Goal: Use online tool/utility: Use online tool/utility

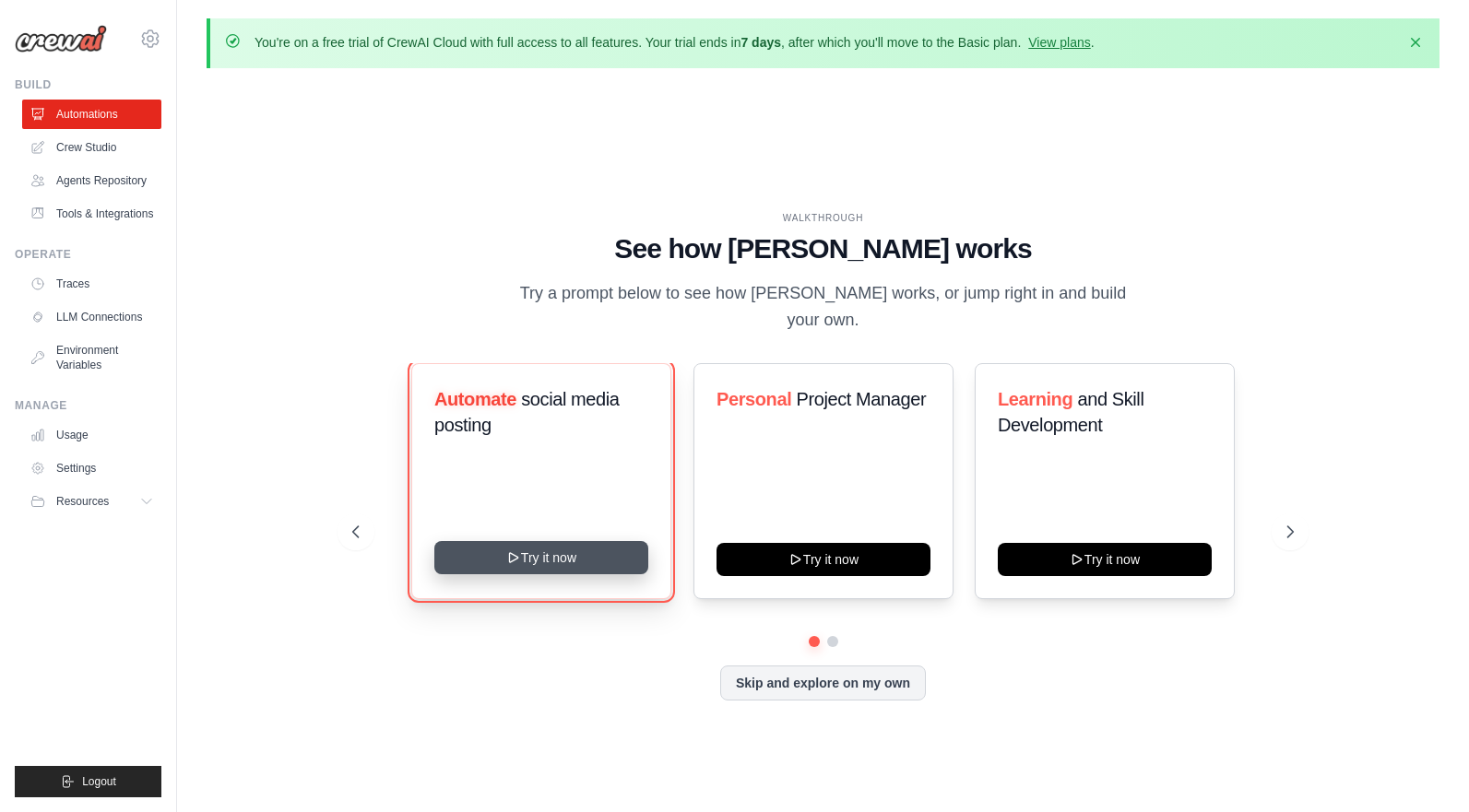
click at [554, 549] on button "Try it now" at bounding box center [541, 557] width 214 height 33
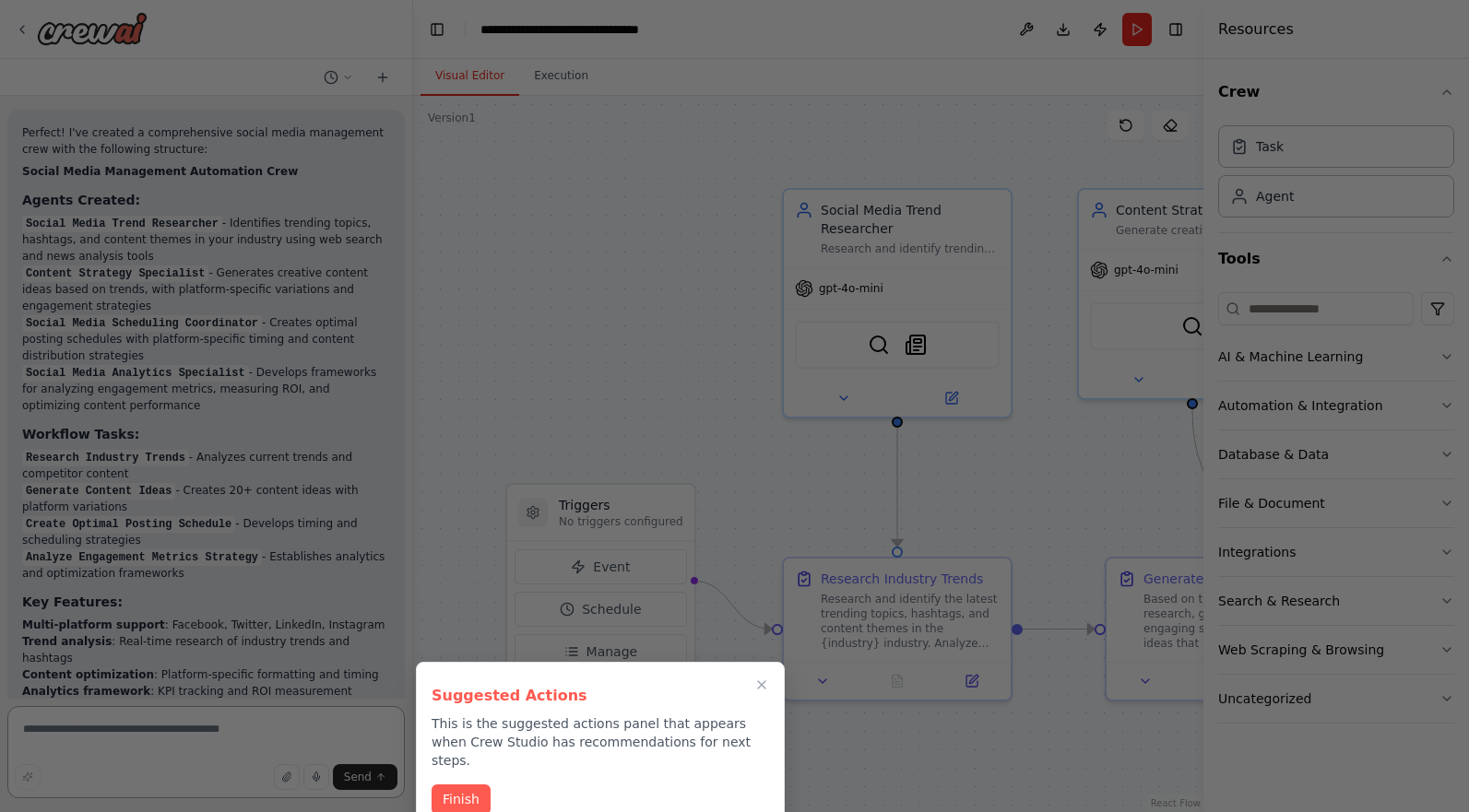
scroll to position [2062, 0]
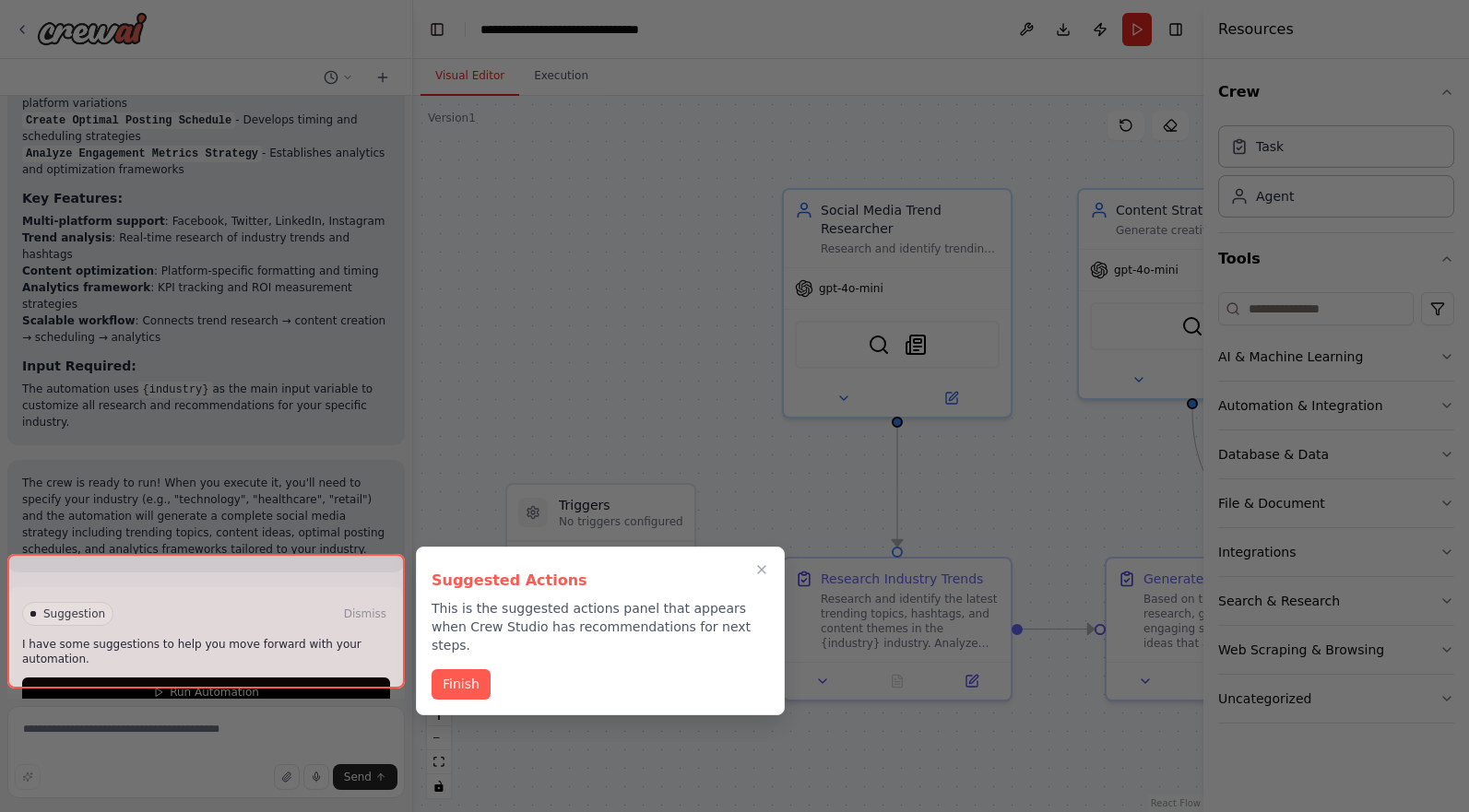
click at [761, 564] on icon "Close walkthrough" at bounding box center [761, 569] width 14 height 14
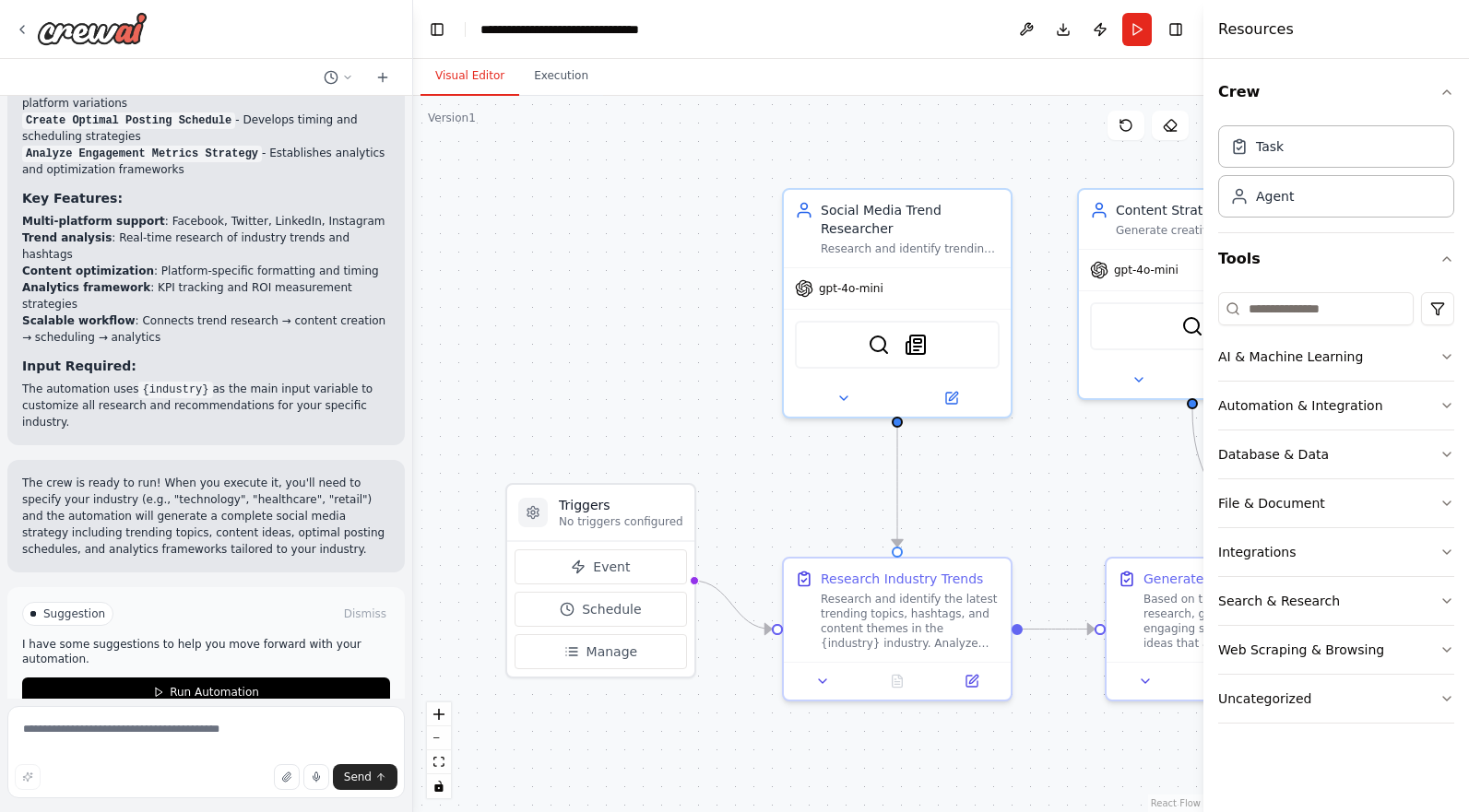
click at [671, 394] on div ".deletable-edge-delete-btn { width: 20px; height: 20px; border: 0px solid #ffff…" at bounding box center [808, 453] width 790 height 717
click at [1449, 97] on icon "button" at bounding box center [1446, 92] width 14 height 14
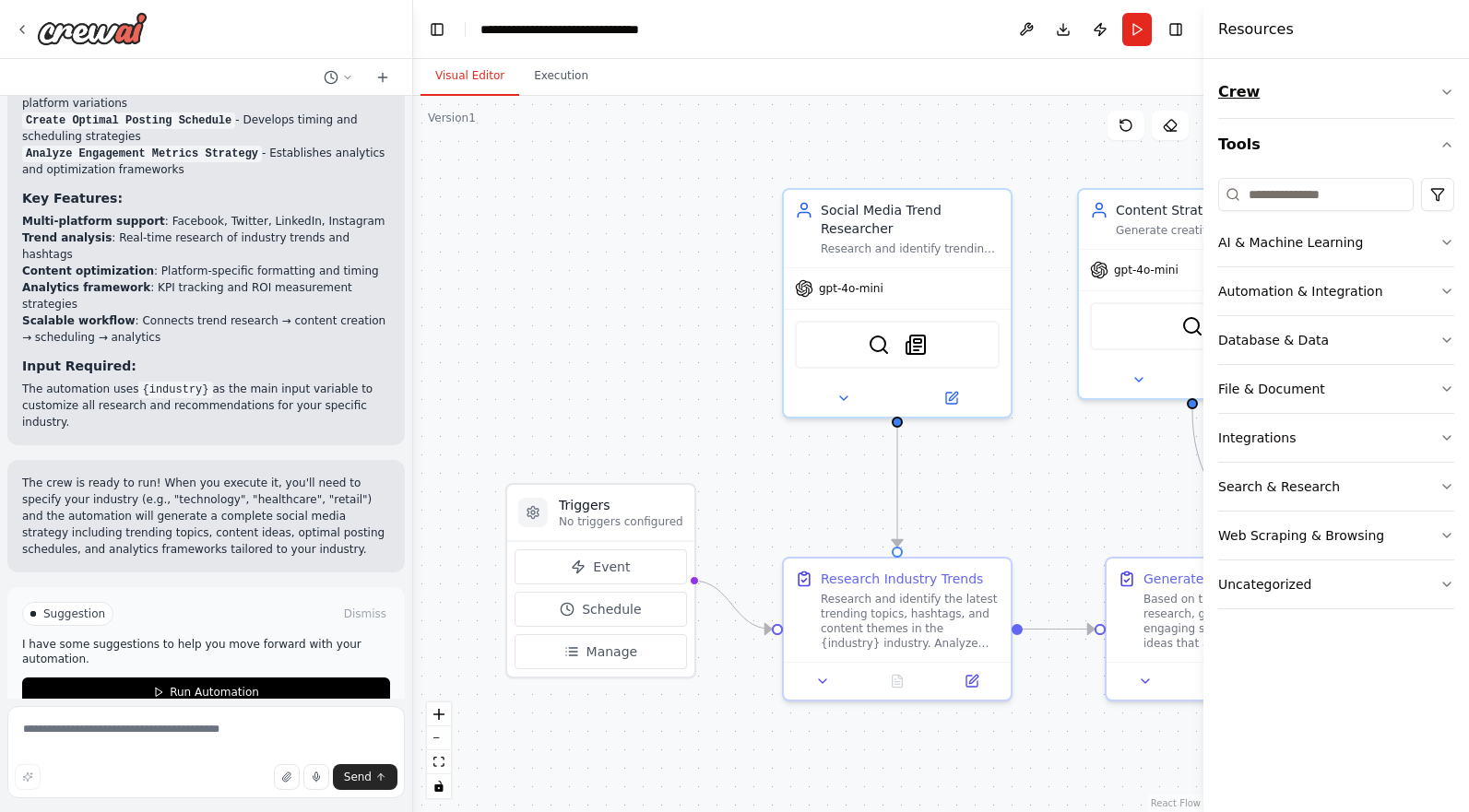
click at [1449, 97] on icon "button" at bounding box center [1446, 92] width 14 height 14
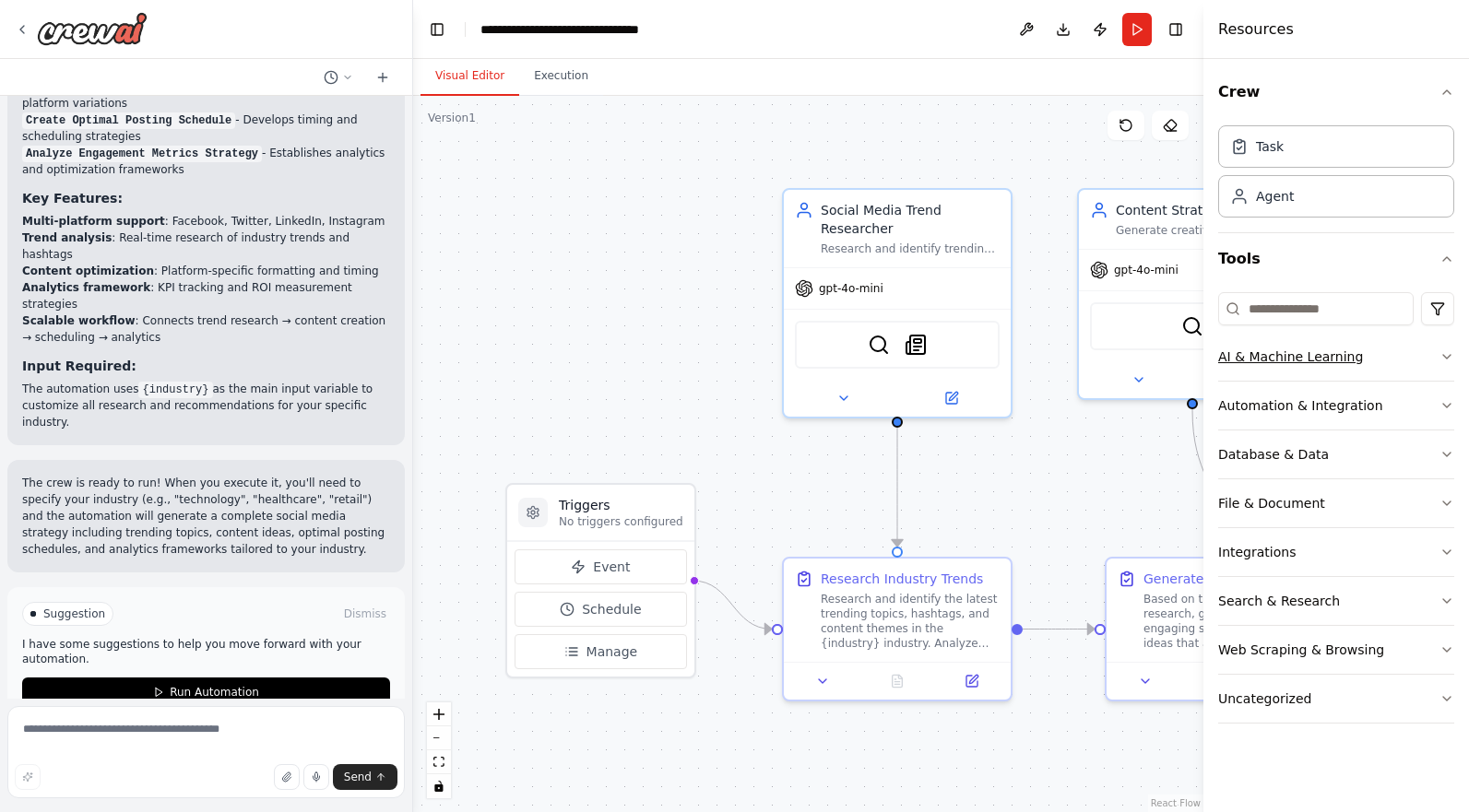
click at [1451, 357] on icon "button" at bounding box center [1446, 356] width 14 height 14
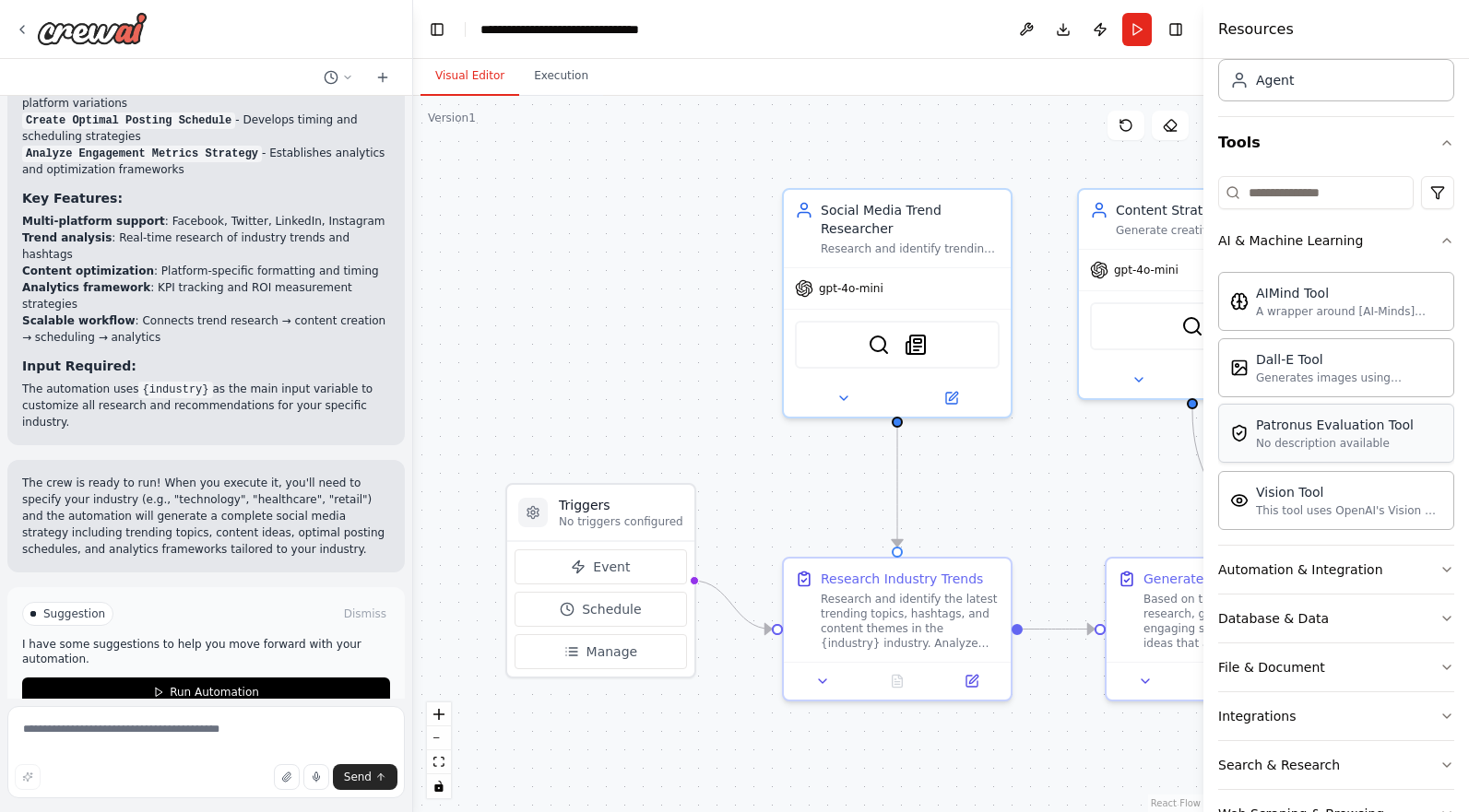
scroll to position [126, 0]
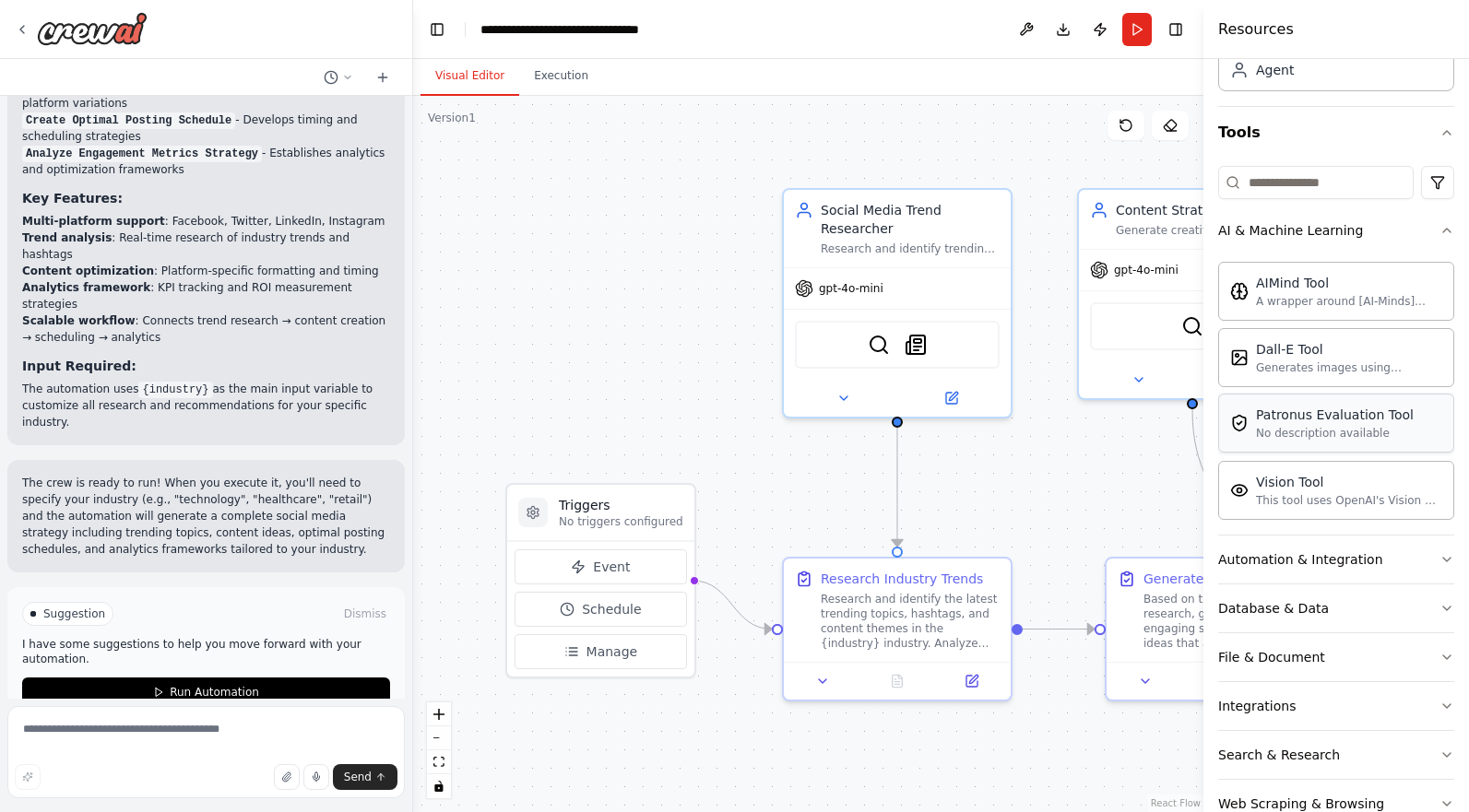
click at [1354, 430] on div "No description available" at bounding box center [1334, 432] width 157 height 14
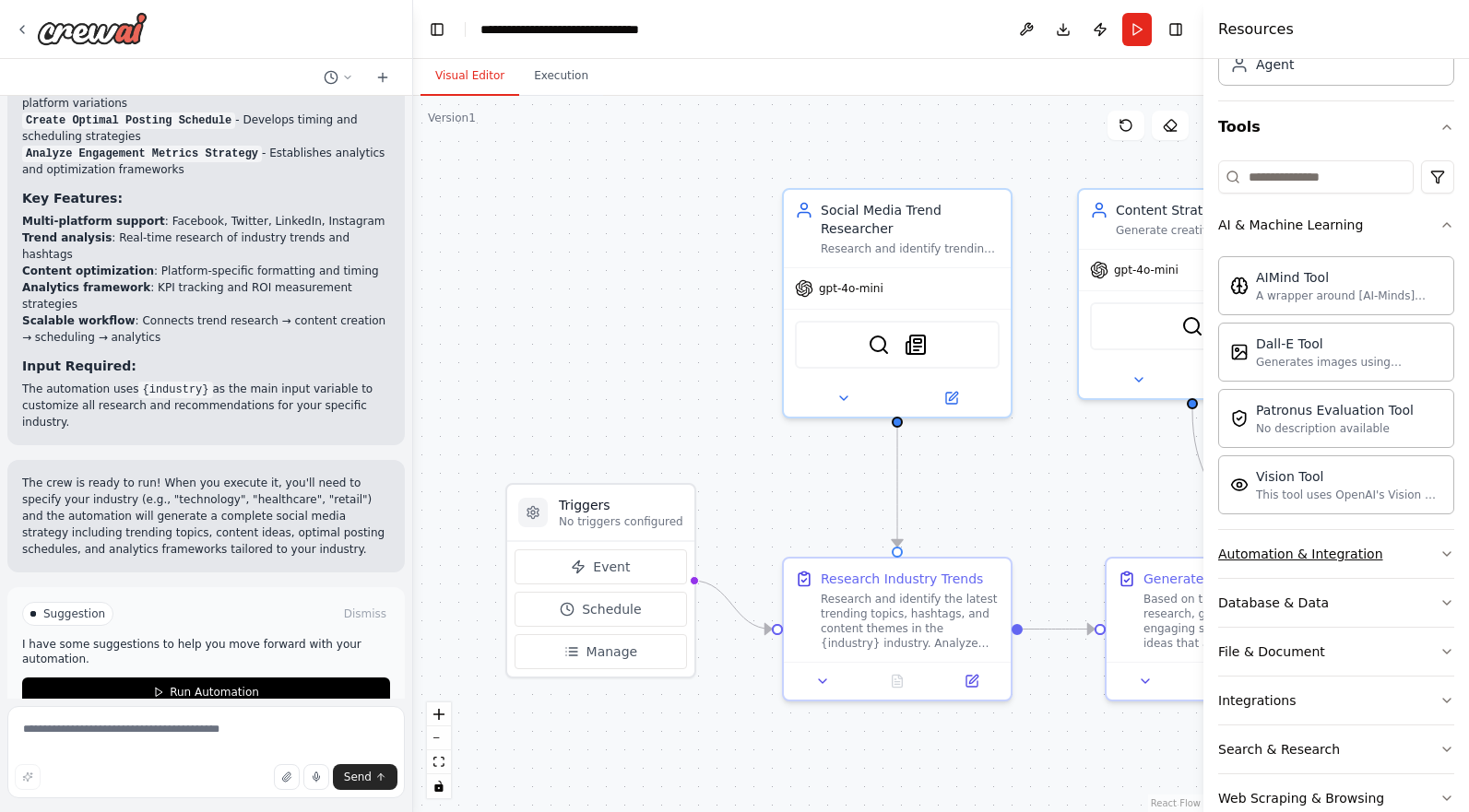
click at [1441, 557] on icon "button" at bounding box center [1446, 553] width 14 height 14
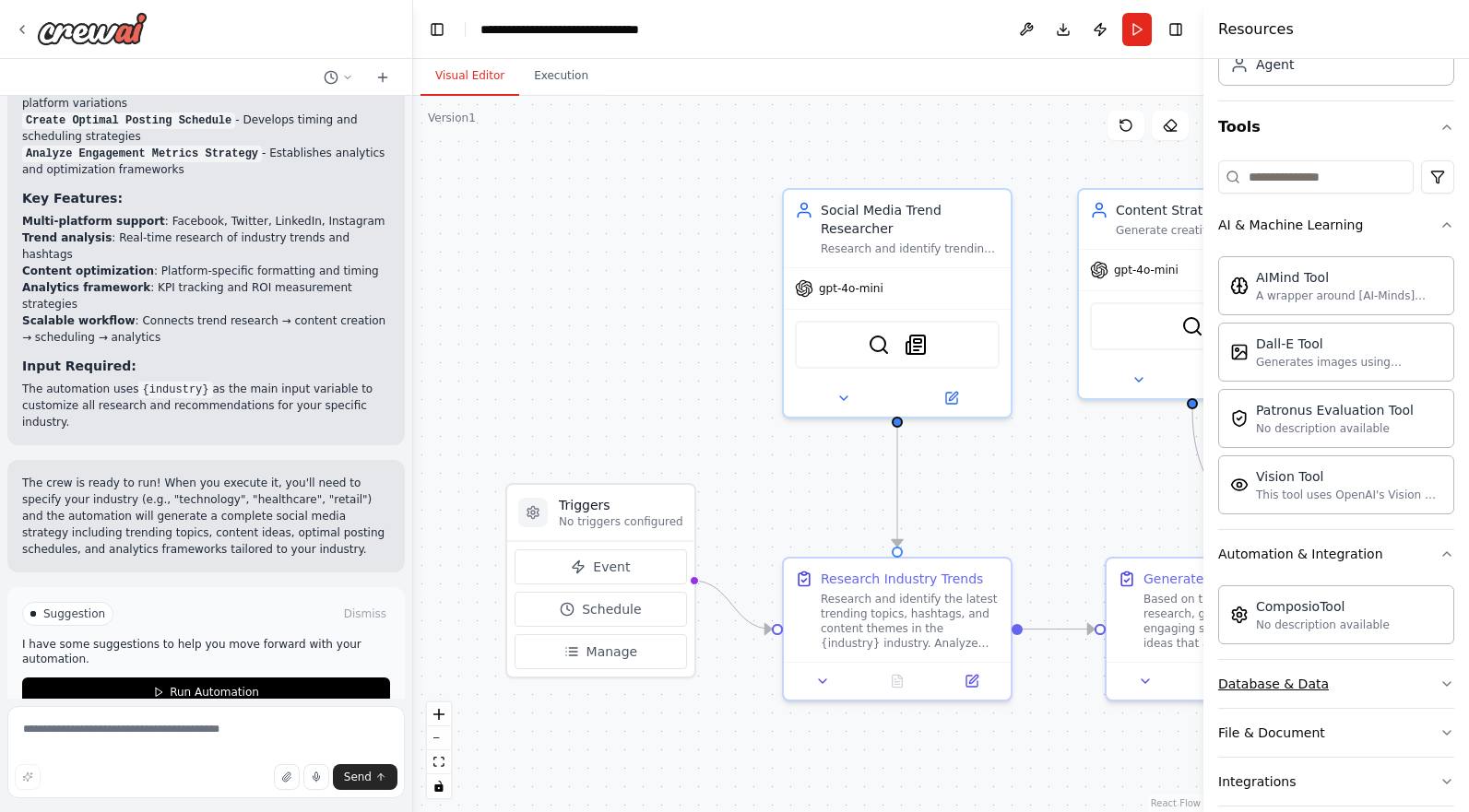
click at [1449, 677] on icon "button" at bounding box center [1446, 683] width 14 height 14
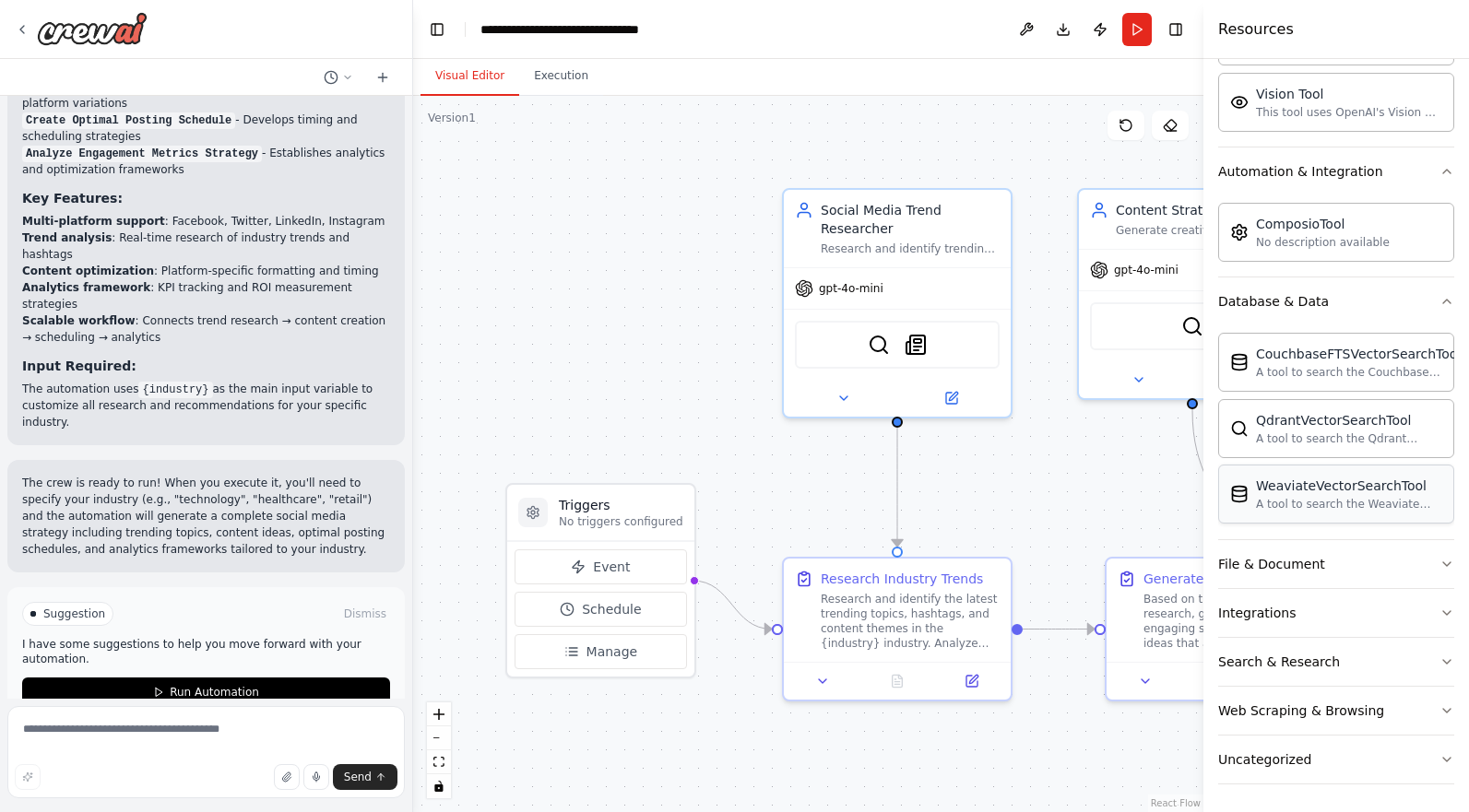
scroll to position [516, 0]
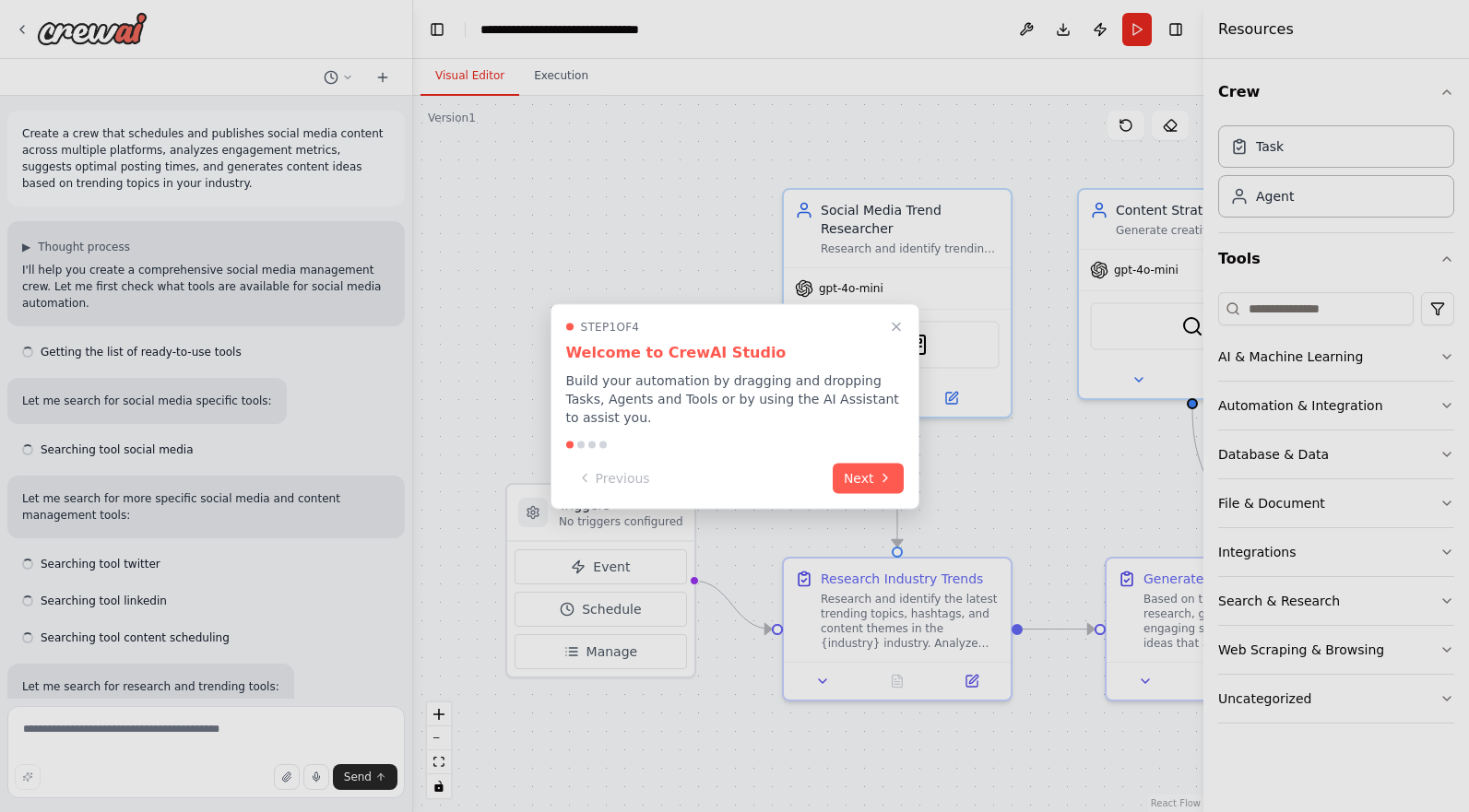
scroll to position [1756, 0]
